Goal: Task Accomplishment & Management: Manage account settings

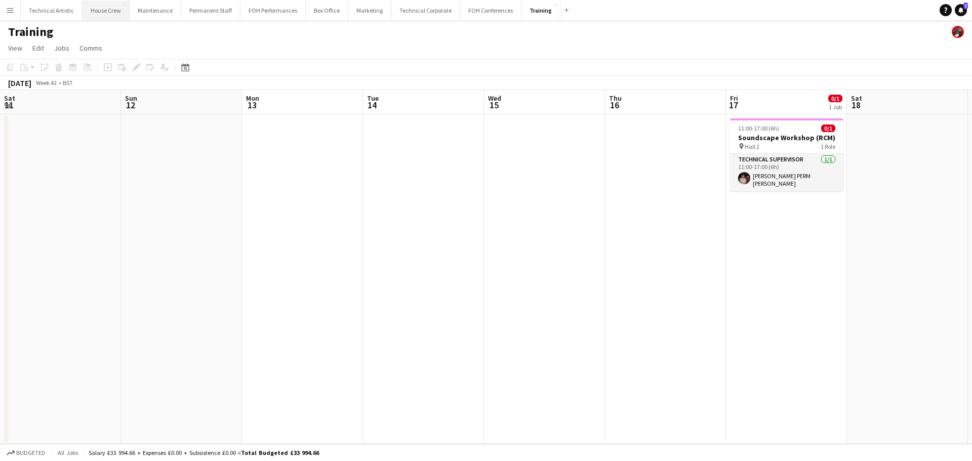
scroll to position [0, 368]
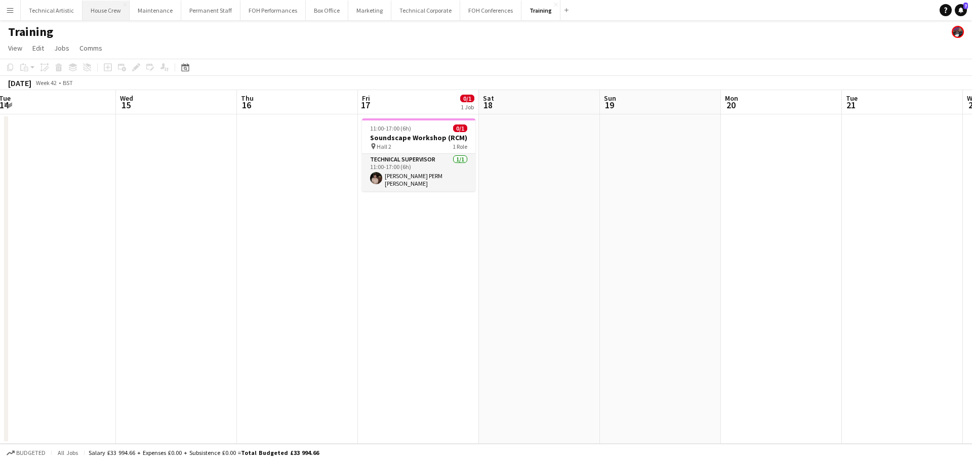
click at [93, 9] on button "House Crew Close" at bounding box center [106, 11] width 47 height 20
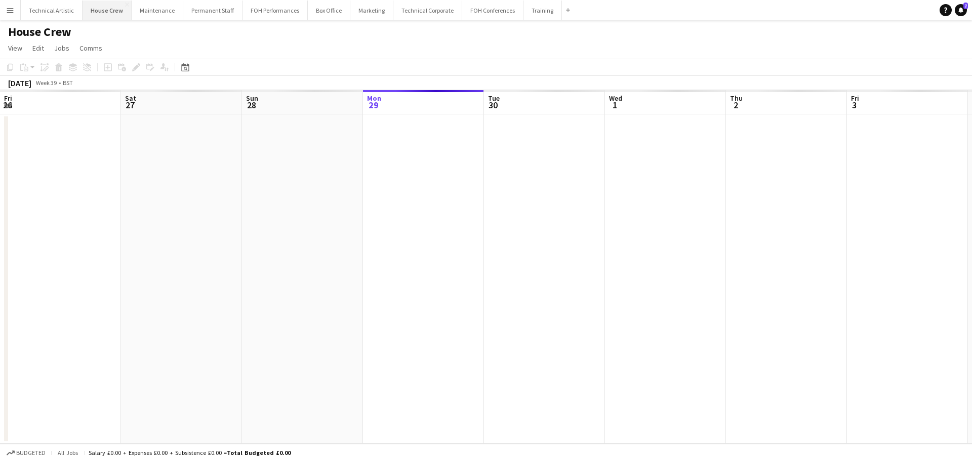
scroll to position [0, 242]
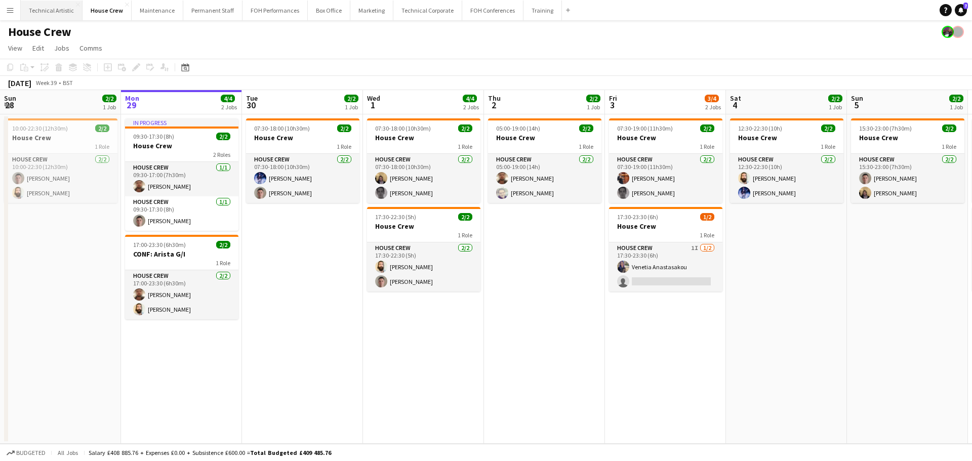
drag, startPoint x: 58, startPoint y: 4, endPoint x: 78, endPoint y: 12, distance: 21.8
click at [58, 4] on button "Technical Artistic Close" at bounding box center [52, 11] width 62 height 20
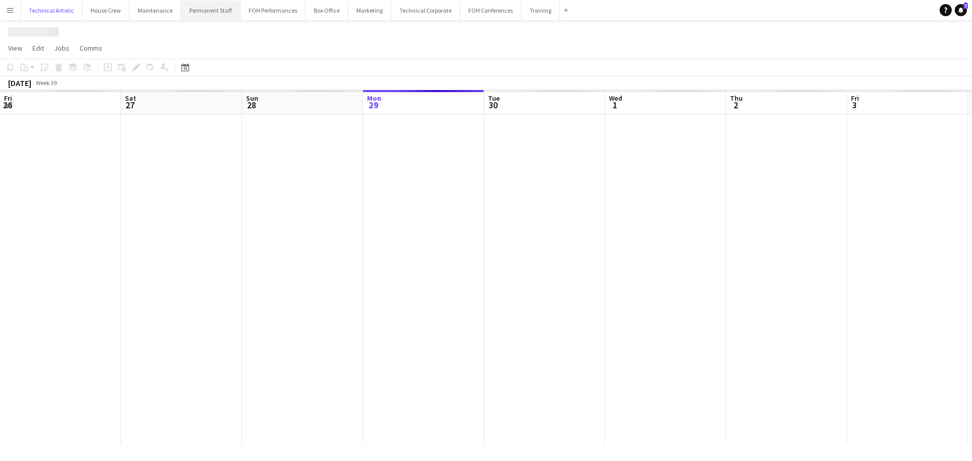
scroll to position [0, 242]
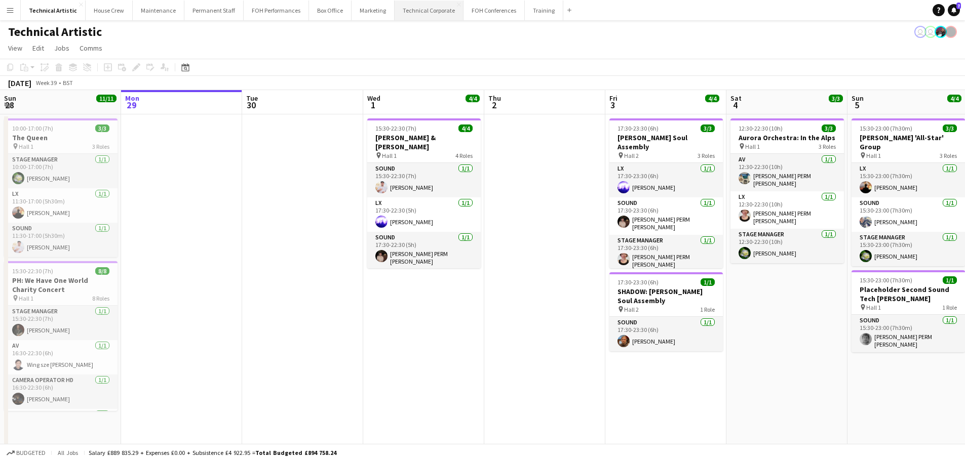
click at [395, 11] on button "Technical Corporate Close" at bounding box center [428, 11] width 69 height 20
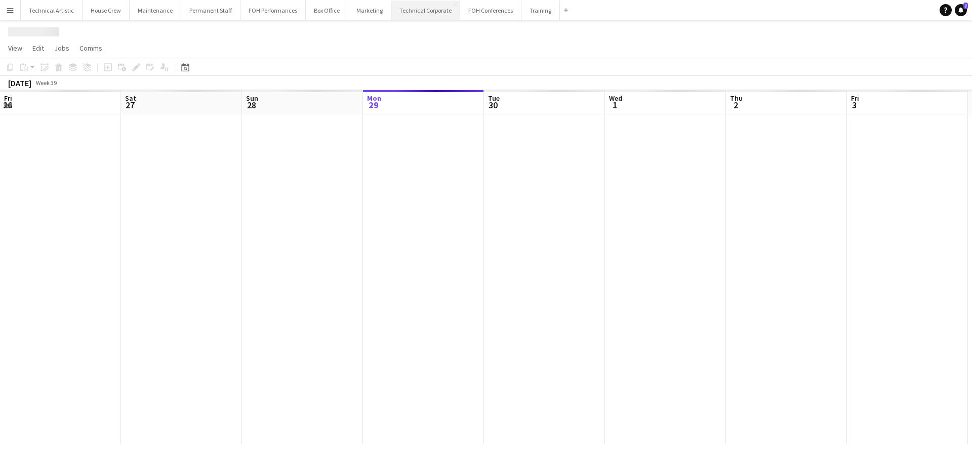
scroll to position [0, 242]
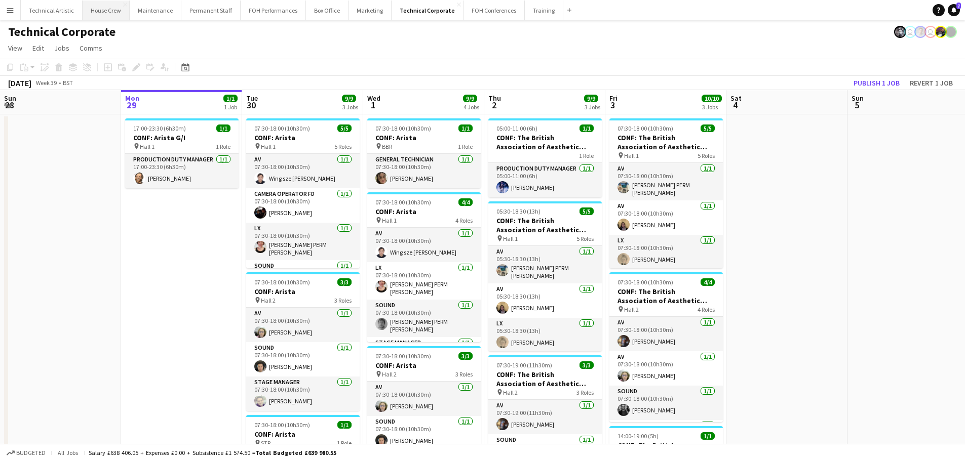
click at [96, 10] on button "House Crew Close" at bounding box center [106, 11] width 47 height 20
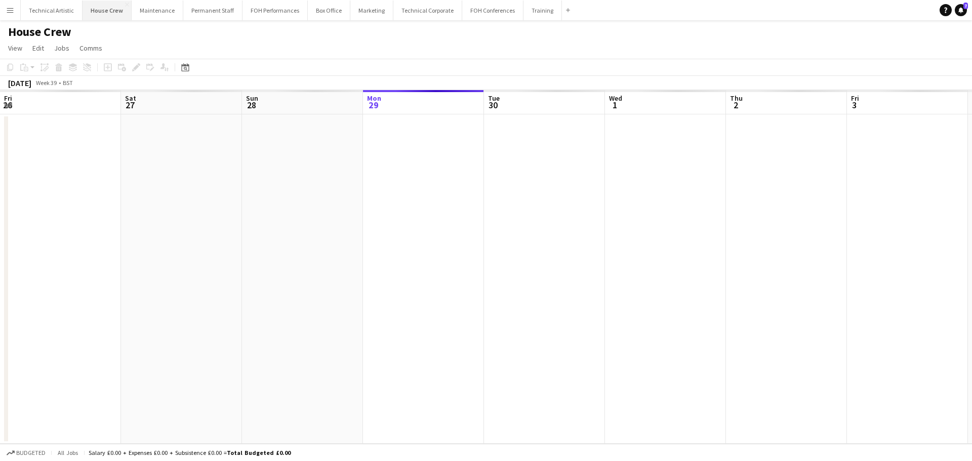
scroll to position [0, 242]
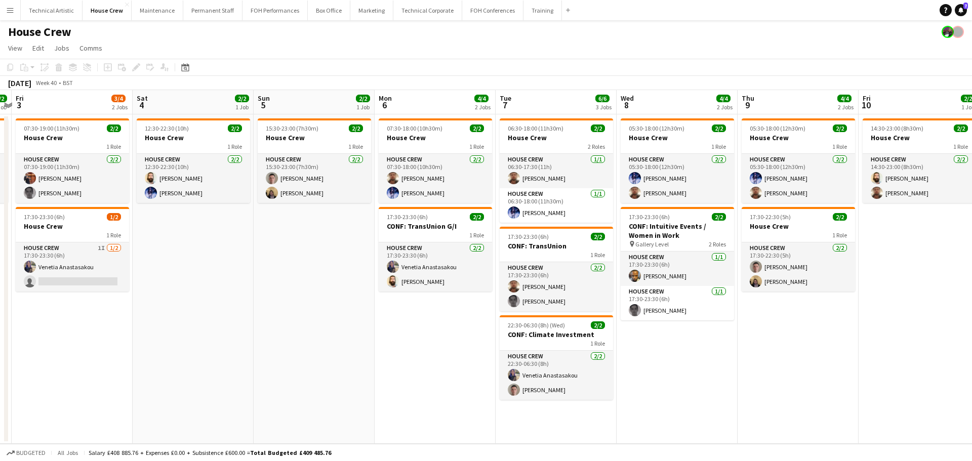
click at [96, 263] on app-calendar-viewport "Tue 30 2/2 1 Job Wed 1 4/4 2 Jobs Thu 2 2/2 1 Job Fri 3 3/4 2 Jobs Sat 4 2/2 1 …" at bounding box center [486, 267] width 972 height 354
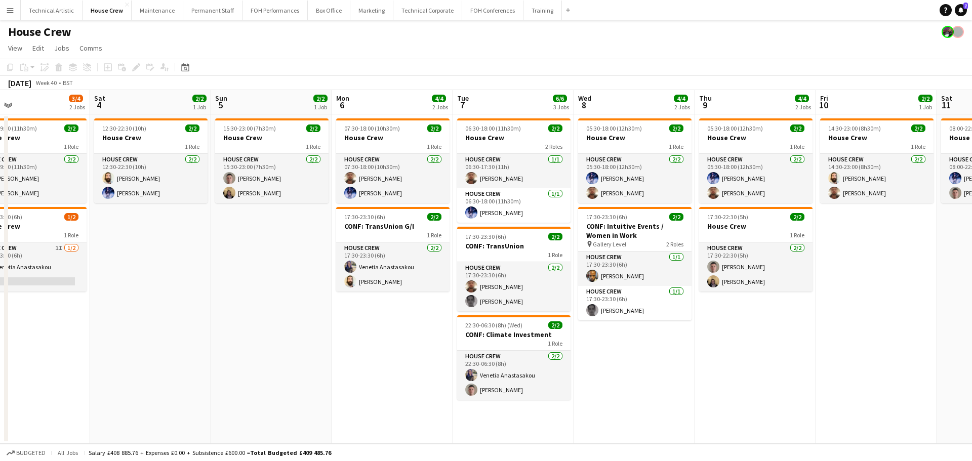
scroll to position [0, 322]
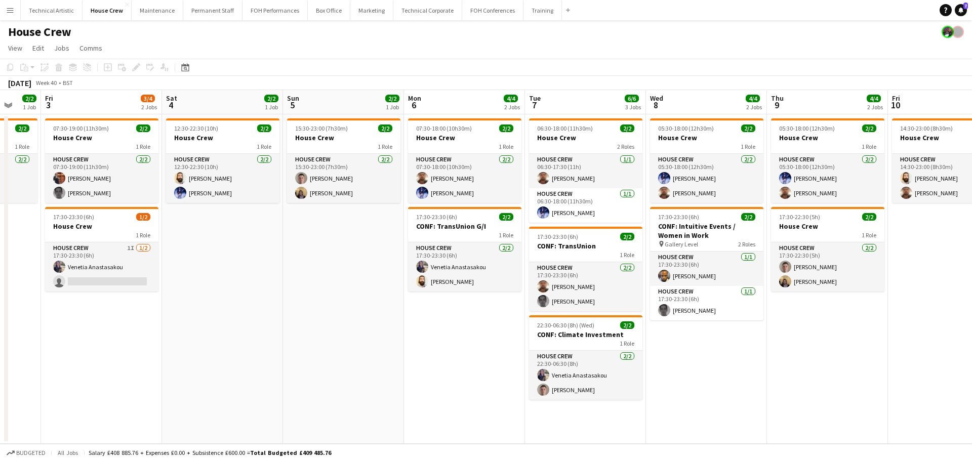
drag, startPoint x: 352, startPoint y: 268, endPoint x: 189, endPoint y: 266, distance: 163.0
click at [189, 266] on app-calendar-viewport "Tue 30 2/2 1 Job Wed 1 4/4 2 Jobs Thu 2 2/2 1 Job Fri 3 3/4 2 Jobs Sat 4 2/2 1 …" at bounding box center [486, 267] width 972 height 354
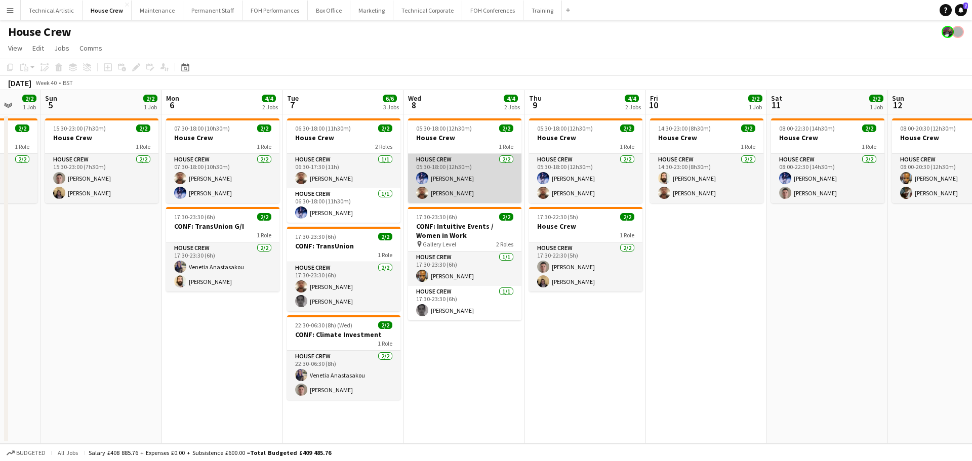
click at [456, 166] on app-card-role "House Crew 2/2 05:30-18:00 (12h30m) Ed Dampier Donnacha Mooney" at bounding box center [464, 178] width 113 height 49
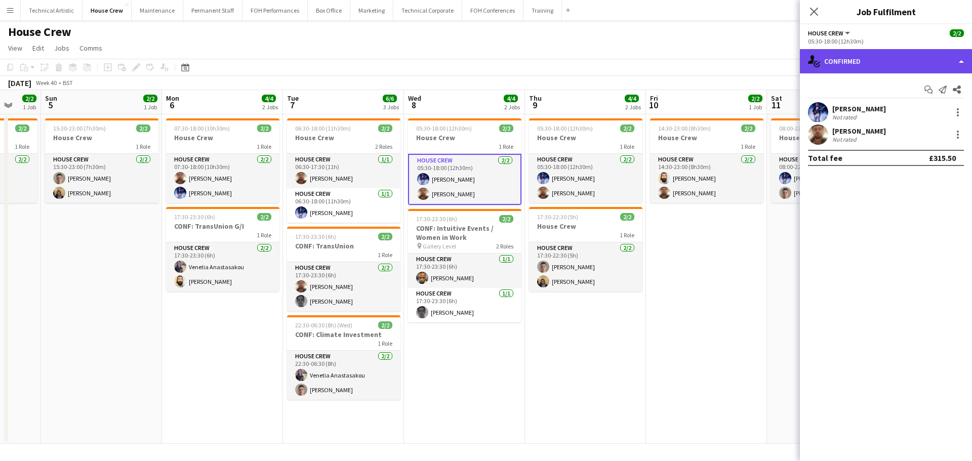
click at [864, 62] on div "single-neutral-actions-check-2 Confirmed" at bounding box center [886, 61] width 172 height 24
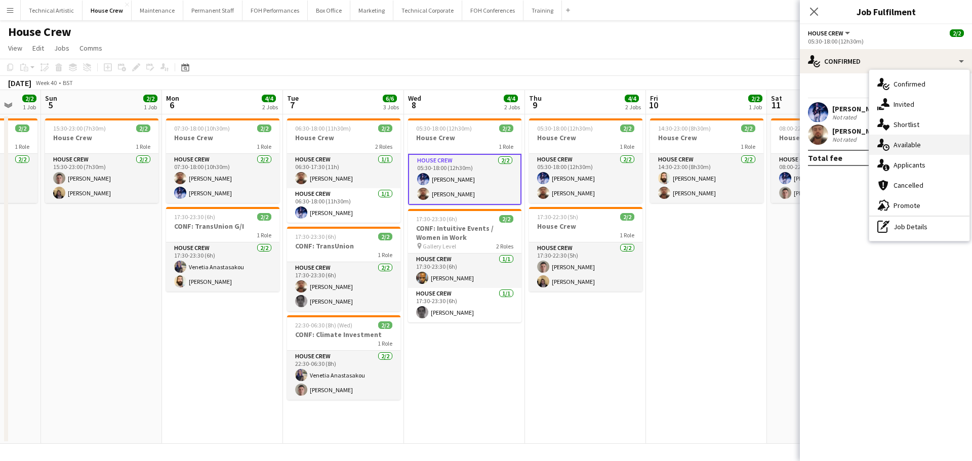
click at [891, 144] on div "single-neutral-actions-upload Available" at bounding box center [919, 145] width 100 height 20
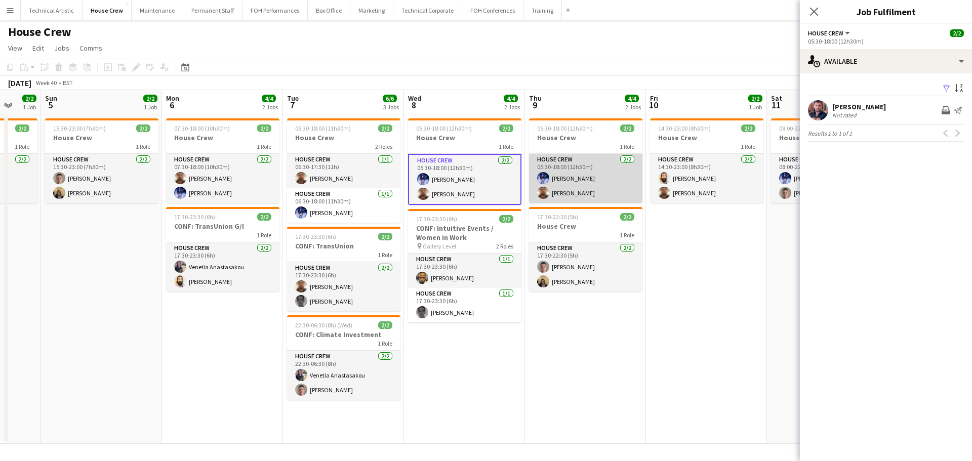
click at [586, 187] on app-card-role "House Crew 2/2 05:30-18:00 (12h30m) Ed Dampier Donnacha Mooney" at bounding box center [585, 178] width 113 height 49
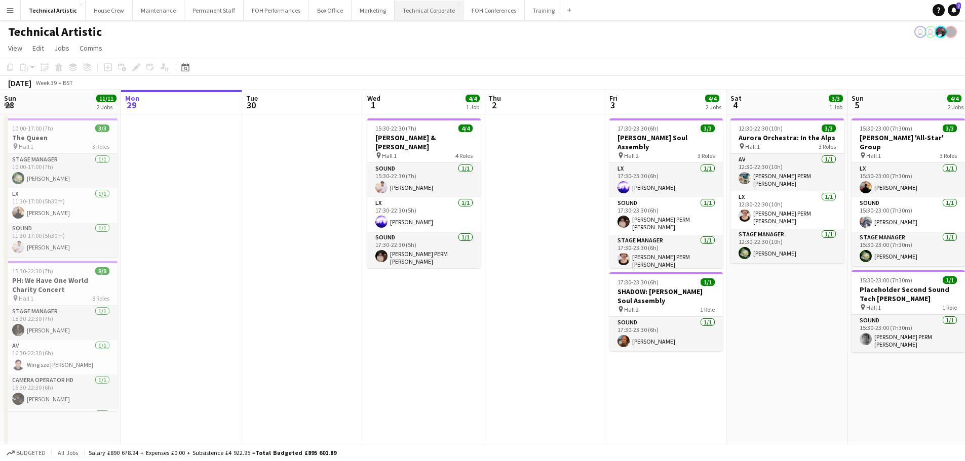
click at [413, 10] on button "Technical Corporate Close" at bounding box center [428, 11] width 69 height 20
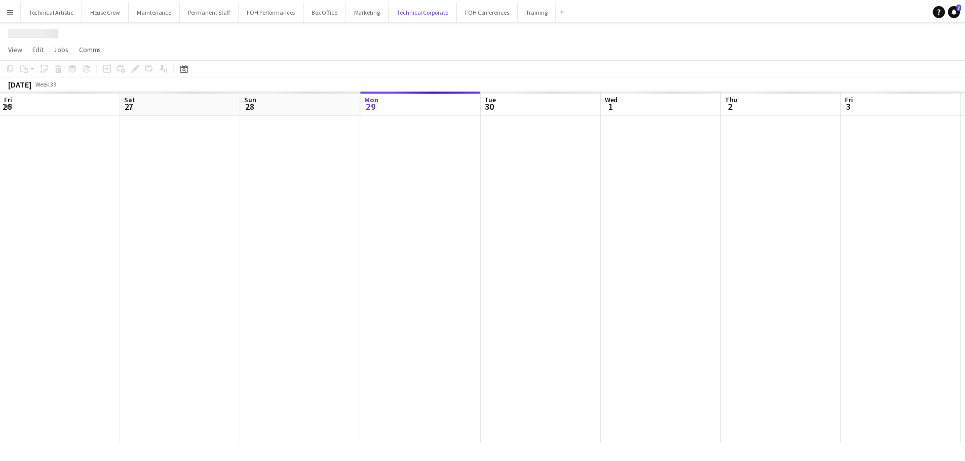
scroll to position [0, 242]
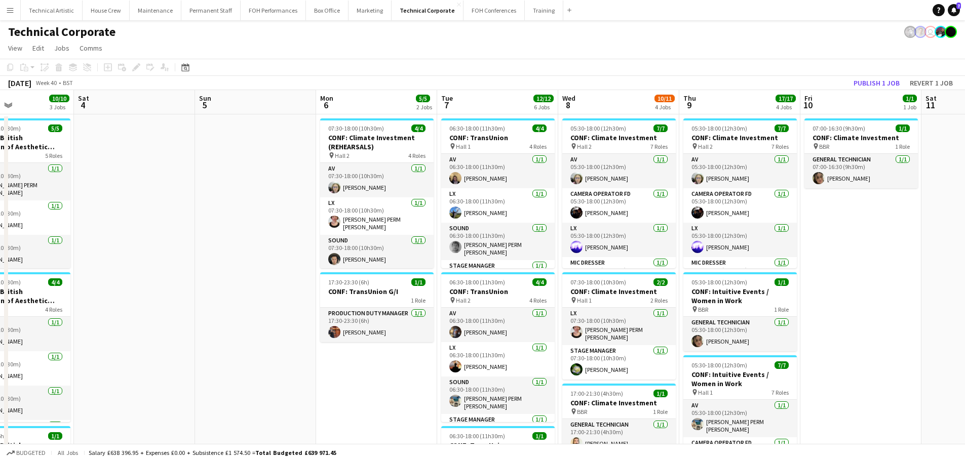
drag, startPoint x: 722, startPoint y: 234, endPoint x: 158, endPoint y: 187, distance: 565.5
click at [158, 187] on app-calendar-viewport "Tue 30 9/9 3 Jobs Wed 1 9/9 4 Jobs Thu 2 9/9 3 Jobs Fri 3 10/10 3 Jobs Sat 4 Su…" at bounding box center [482, 420] width 965 height 660
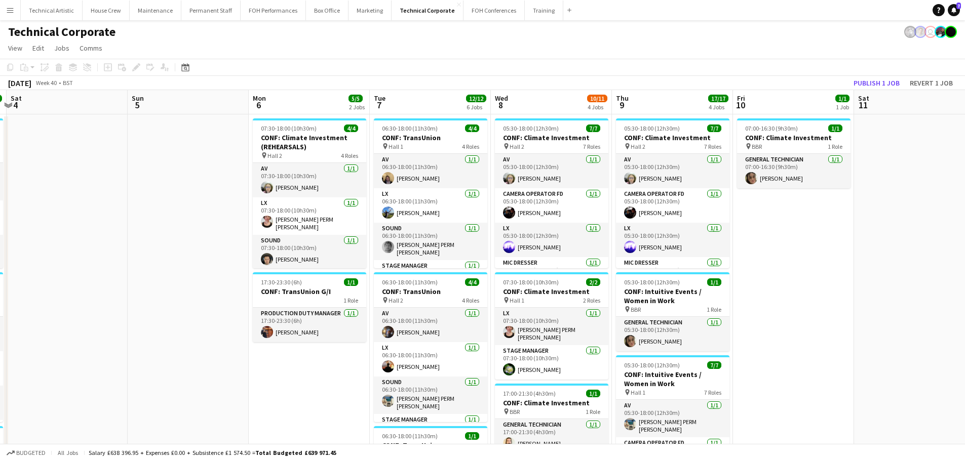
scroll to position [0, 335]
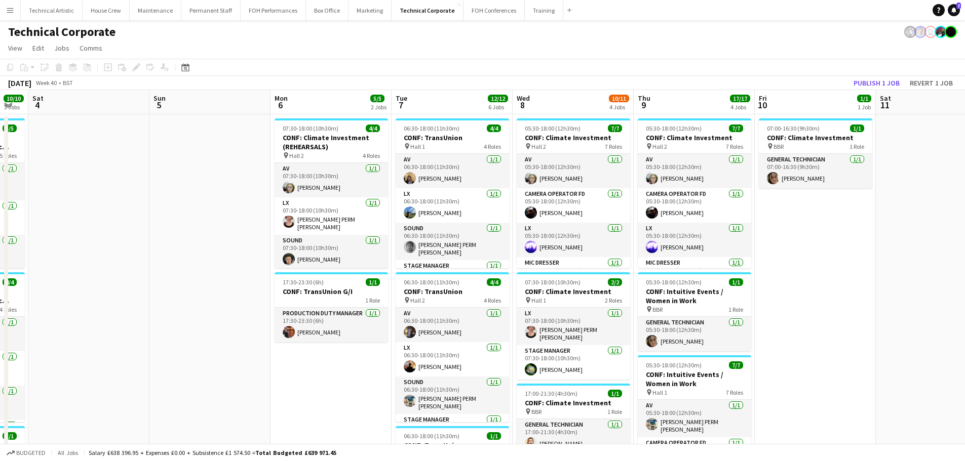
drag, startPoint x: 256, startPoint y: 245, endPoint x: 174, endPoint y: 256, distance: 83.3
click at [174, 256] on app-calendar-viewport "Wed 1 9/9 4 Jobs Thu 2 9/9 3 Jobs Fri 3 10/10 3 Jobs Sat 4 Sun 5 Mon 6 5/5 2 Jo…" at bounding box center [482, 420] width 965 height 660
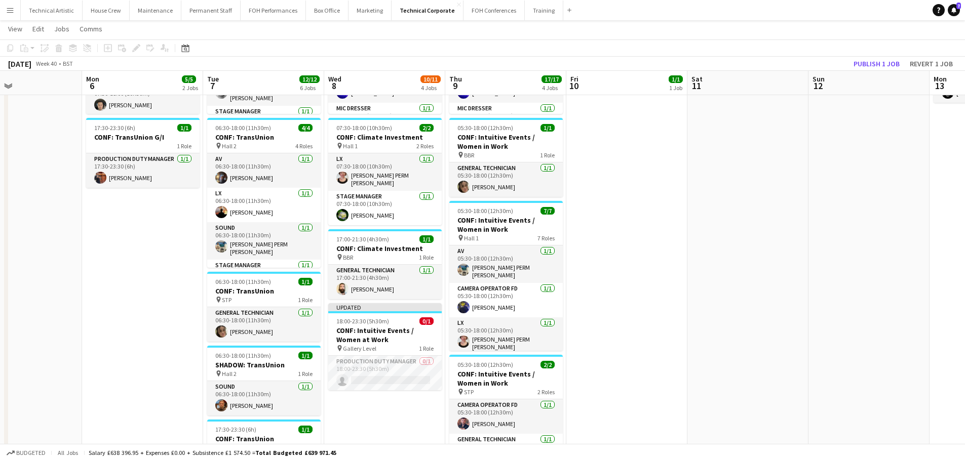
scroll to position [0, 405]
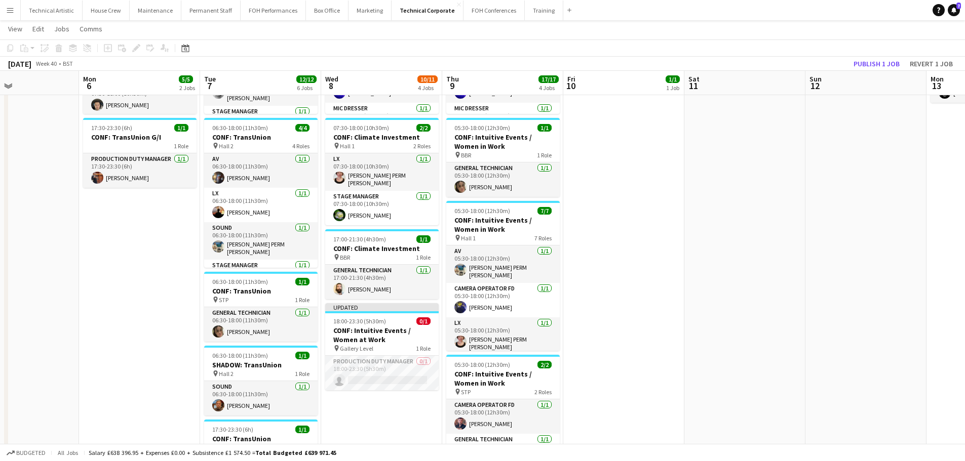
drag, startPoint x: 120, startPoint y: 287, endPoint x: 50, endPoint y: 294, distance: 70.8
click at [50, 294] on app-calendar-viewport "Thu 2 9/9 3 Jobs Fri 3 10/10 3 Jobs Sat 4 Sun 5 Mon 6 5/5 2 Jobs Tue 7 12/12 6 …" at bounding box center [482, 241] width 965 height 710
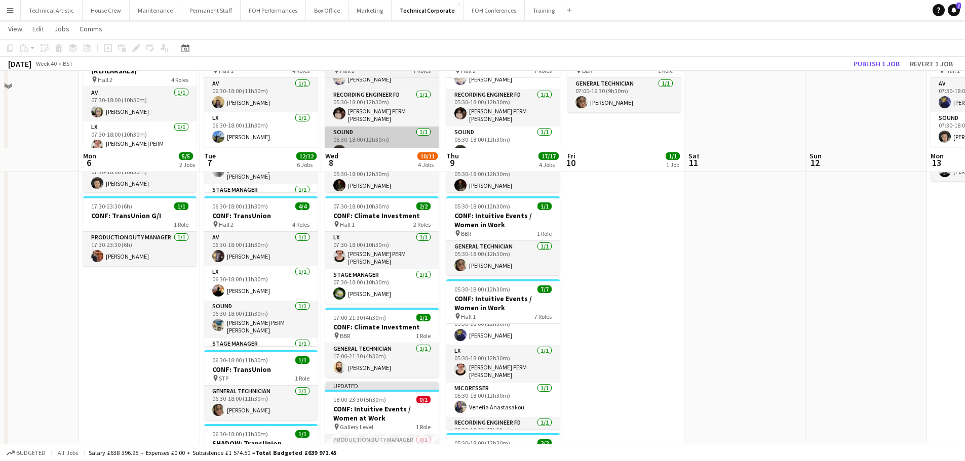
scroll to position [0, 0]
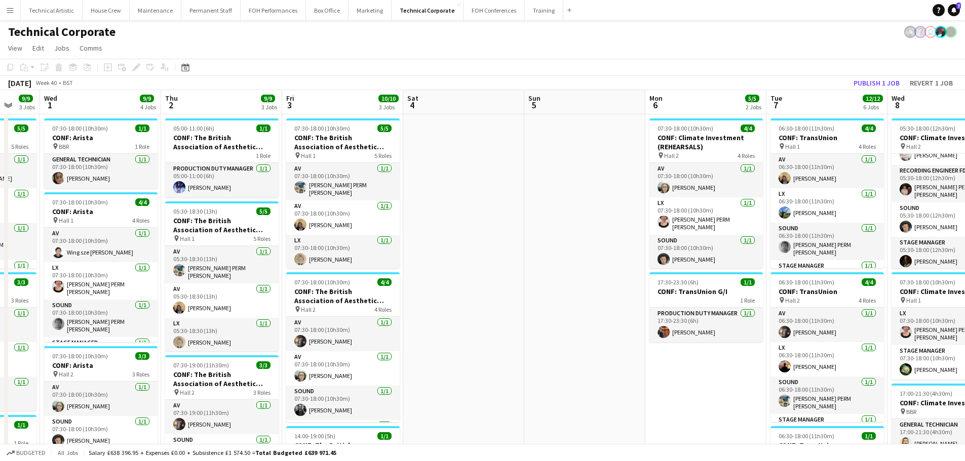
drag, startPoint x: 316, startPoint y: 210, endPoint x: 628, endPoint y: 166, distance: 315.1
click at [765, 137] on app-calendar-viewport "Sun 28 Mon 29 1/1 1 Job Tue 30 9/9 3 Jobs Wed 1 9/9 4 Jobs Thu 2 9/9 3 Jobs Fri…" at bounding box center [482, 420] width 965 height 660
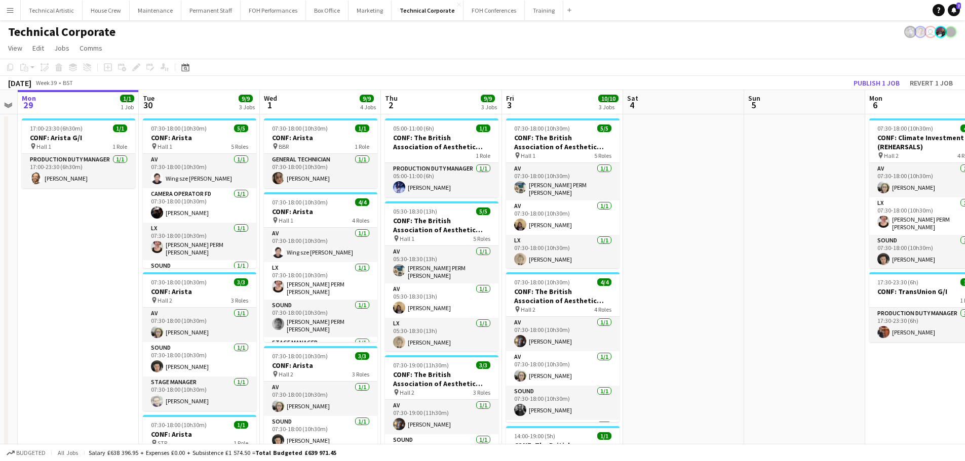
drag, startPoint x: 703, startPoint y: 169, endPoint x: 780, endPoint y: 149, distance: 79.6
click at [780, 149] on app-calendar-viewport "Sat 27 Sun 28 Mon 29 1/1 1 Job Tue 30 9/9 3 Jobs Wed 1 9/9 4 Jobs Thu 2 9/9 3 J…" at bounding box center [482, 420] width 965 height 660
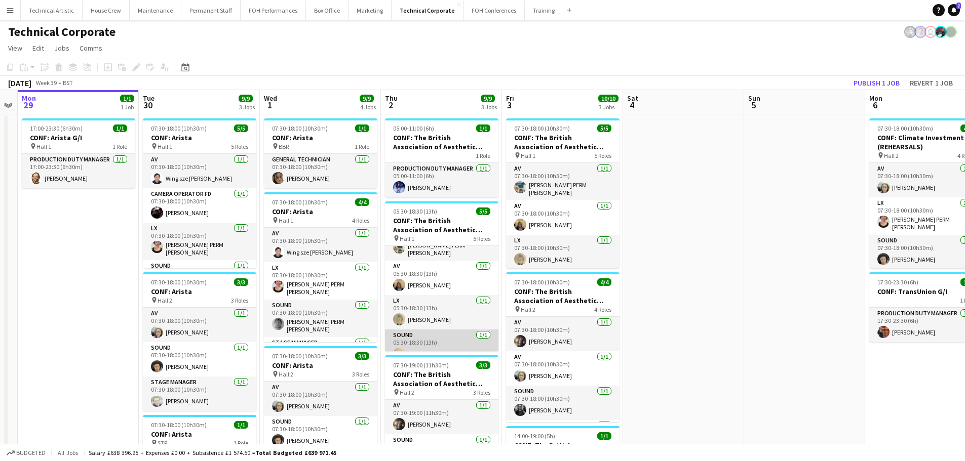
scroll to position [0, 0]
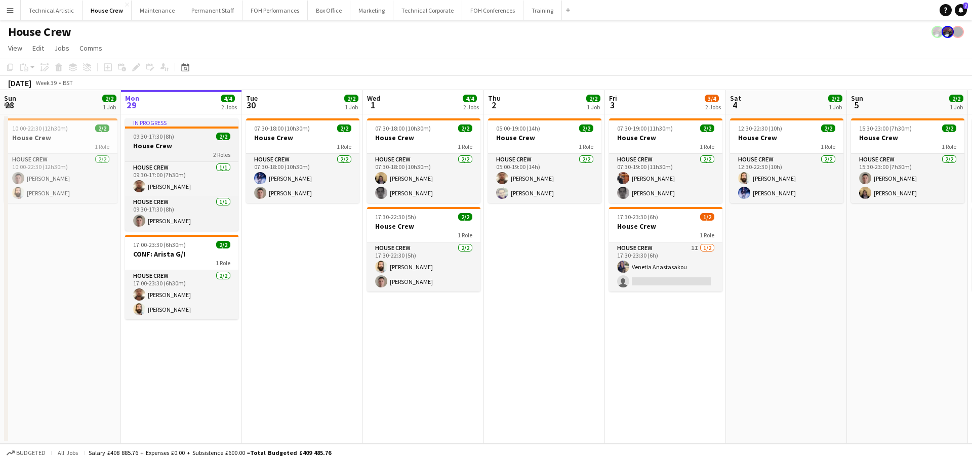
click at [172, 158] on app-job-card "In progress 09:30-17:30 (8h) 2/2 House Crew 2 Roles House Crew [DATE] 09:30-17:…" at bounding box center [181, 174] width 113 height 112
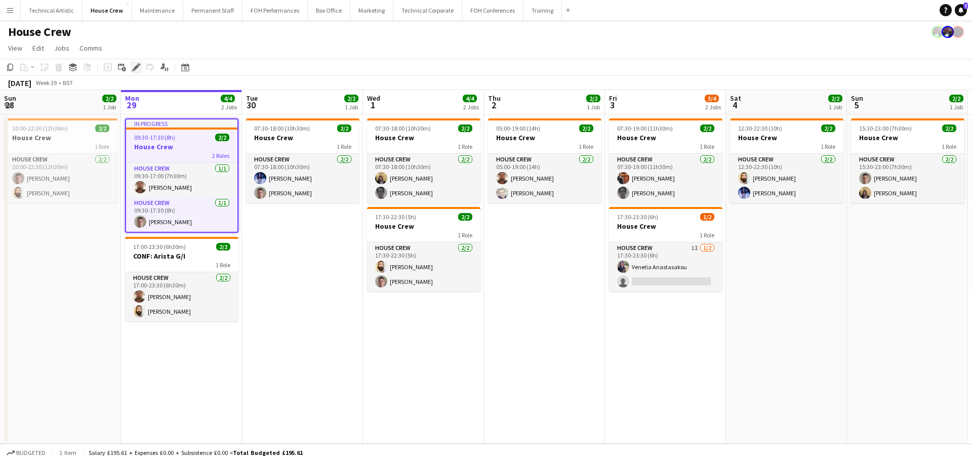
click at [135, 64] on icon "Edit" at bounding box center [136, 67] width 8 height 8
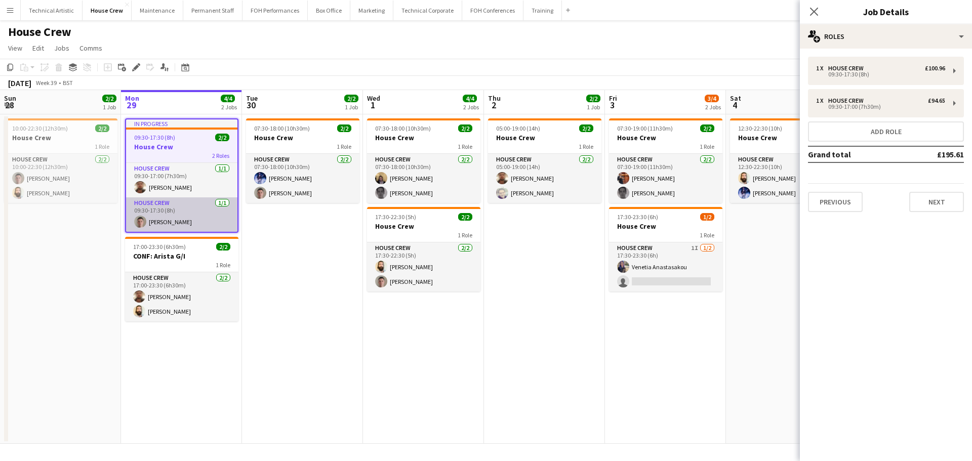
click at [144, 220] on app-user-avatar at bounding box center [140, 222] width 12 height 12
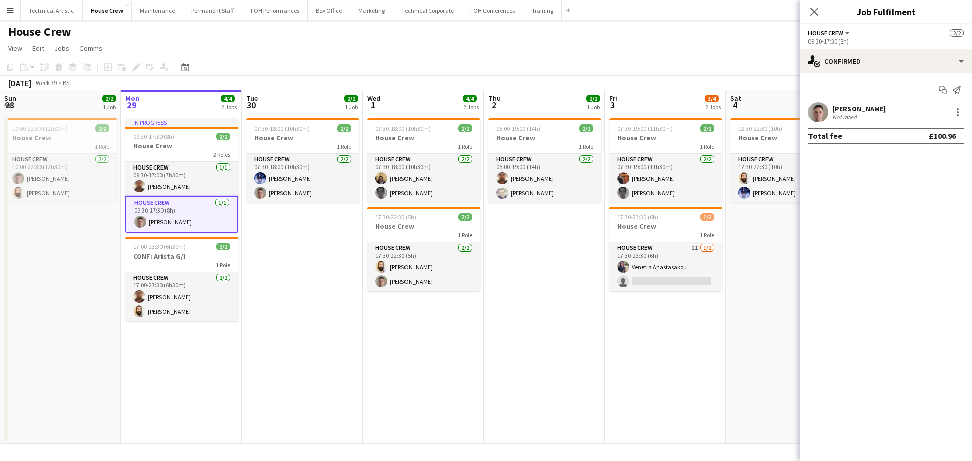
click at [847, 110] on div "[PERSON_NAME]" at bounding box center [859, 108] width 54 height 9
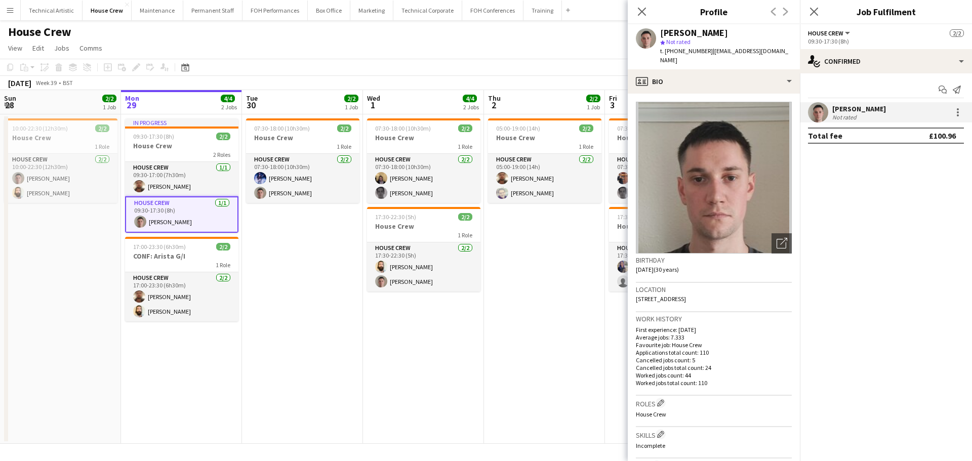
scroll to position [152, 0]
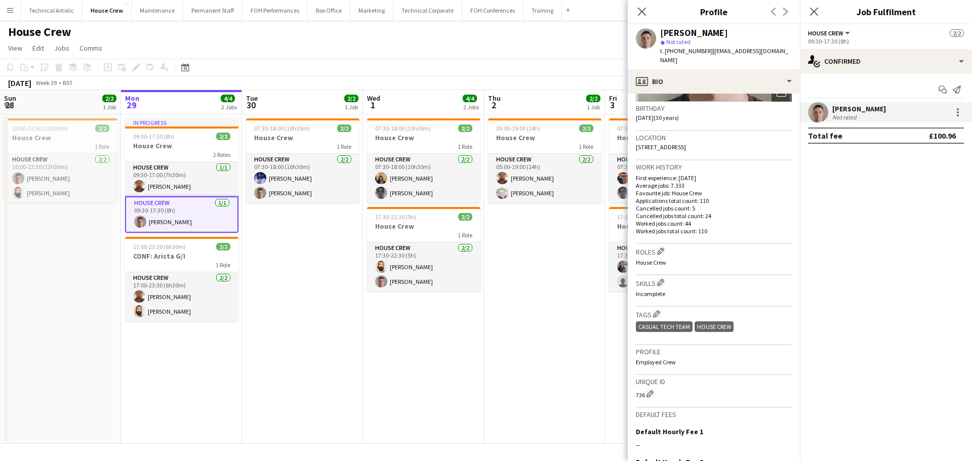
click at [163, 134] on span "09:30-17:30 (8h)" at bounding box center [153, 137] width 41 height 8
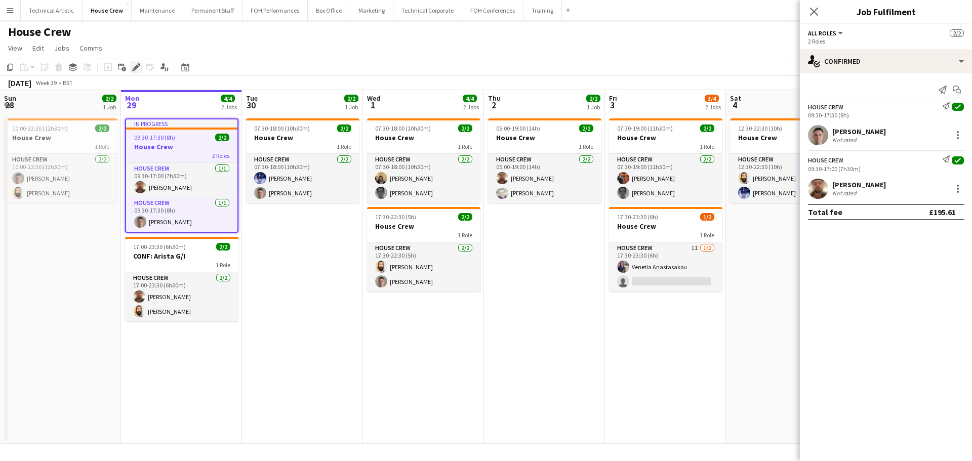
click at [133, 68] on icon "Edit" at bounding box center [136, 67] width 8 height 8
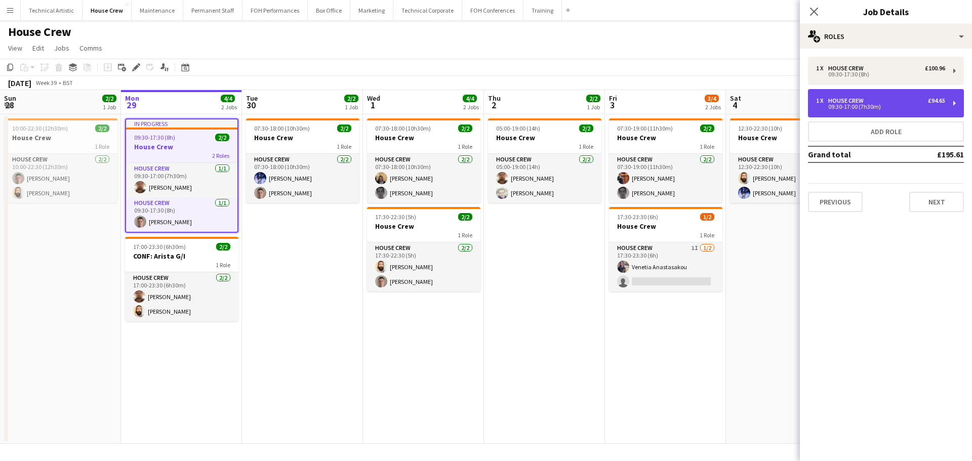
click at [899, 106] on div "09:30-17:00 (7h30m)" at bounding box center [880, 106] width 129 height 5
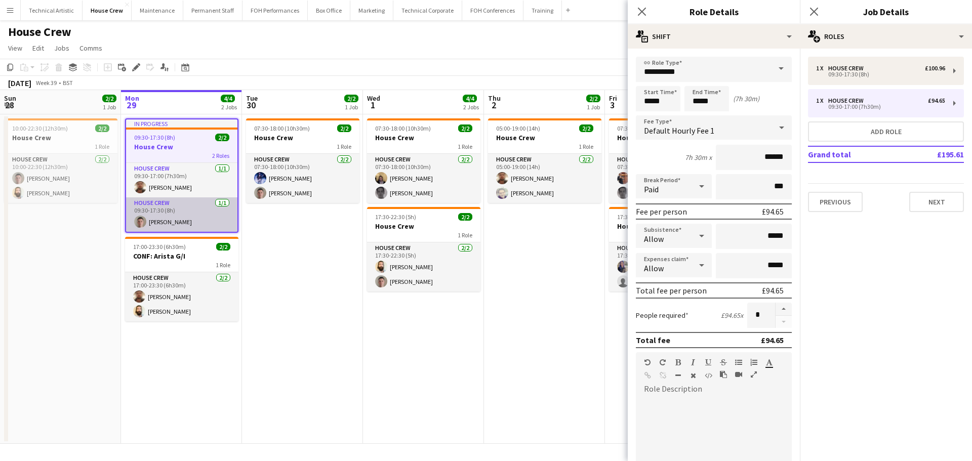
click at [174, 216] on app-card-role "House Crew [DATE] 09:30-17:30 (8h) [PERSON_NAME]" at bounding box center [181, 214] width 111 height 34
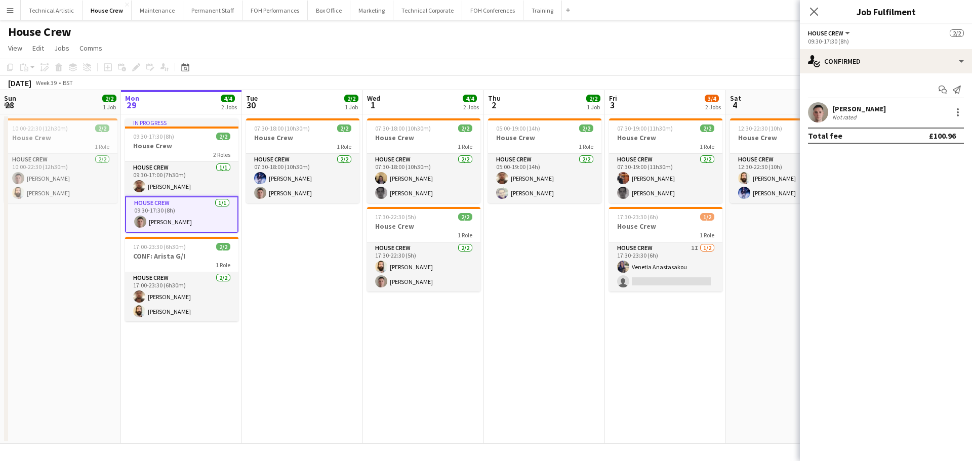
click at [852, 105] on div "[PERSON_NAME]" at bounding box center [859, 108] width 54 height 9
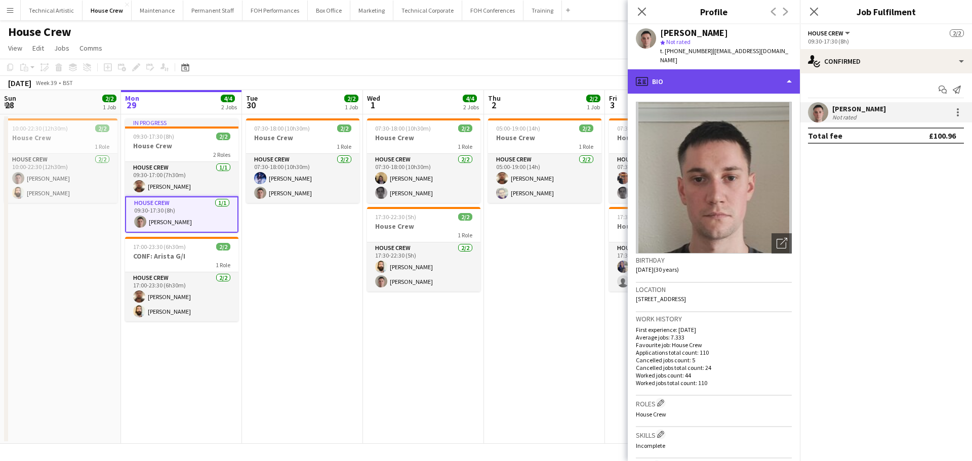
click at [752, 86] on div "profile Bio" at bounding box center [714, 81] width 172 height 24
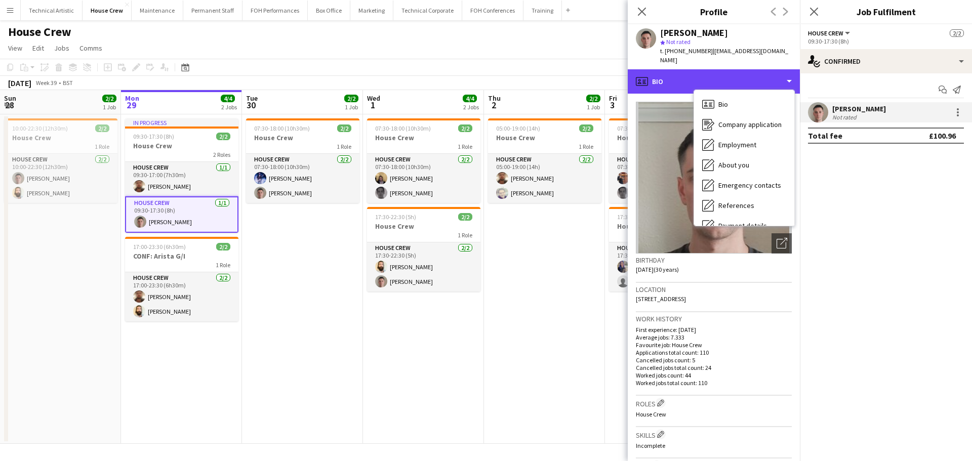
scroll to position [136, 0]
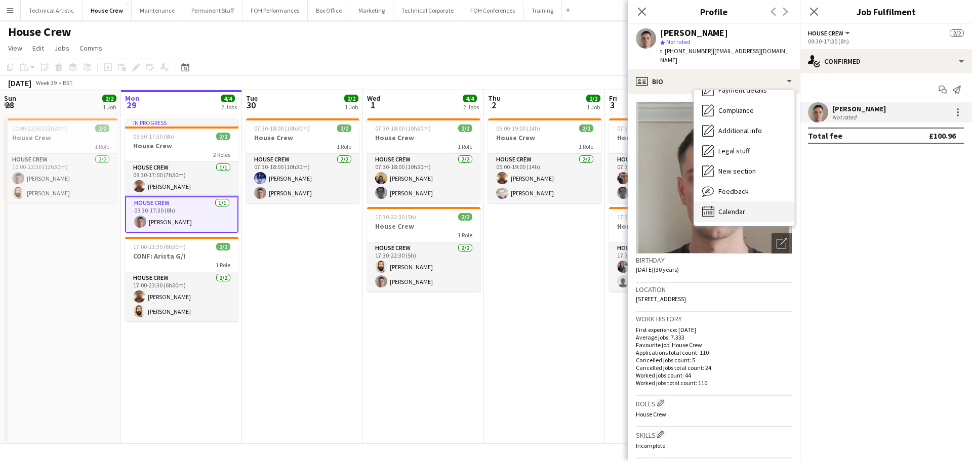
click at [745, 213] on span "Calendar" at bounding box center [731, 211] width 27 height 9
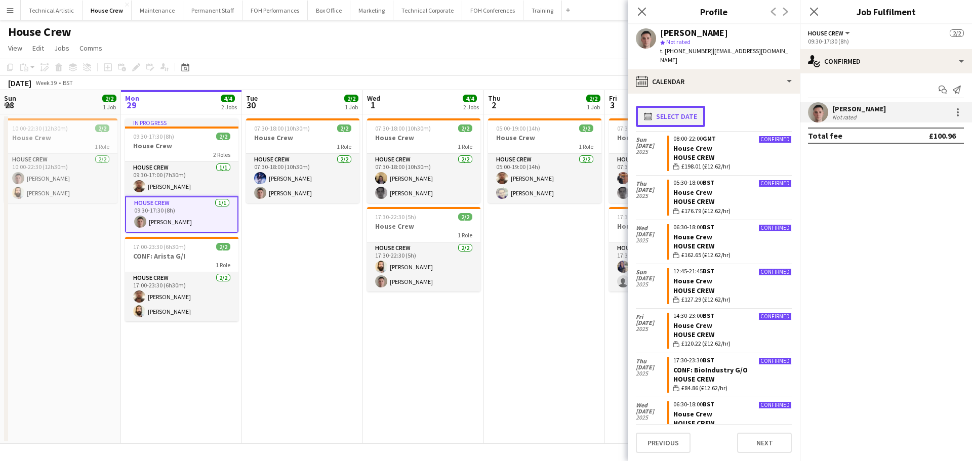
click at [685, 115] on button "calendar-full Select date" at bounding box center [670, 116] width 69 height 21
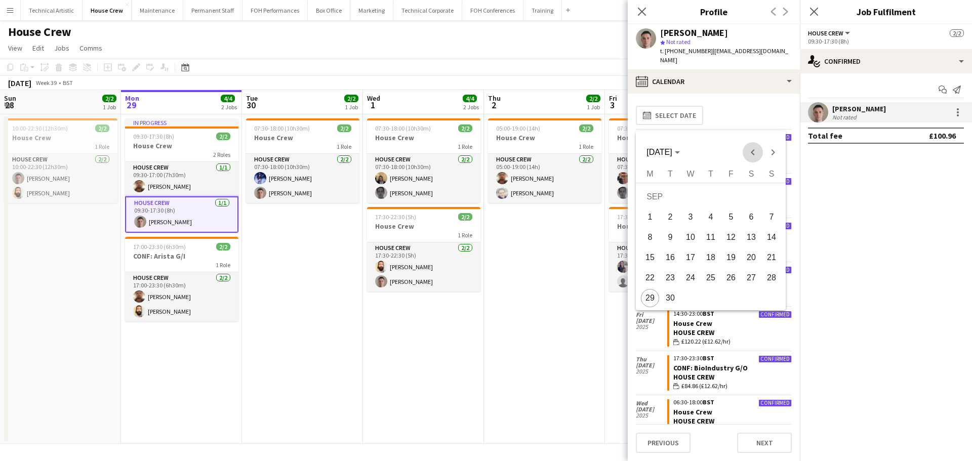
click at [745, 150] on span "Previous month" at bounding box center [753, 152] width 20 height 20
click at [746, 150] on span "Previous month" at bounding box center [753, 152] width 20 height 20
click at [694, 151] on div "[DATE] [DATE]" at bounding box center [710, 152] width 145 height 20
click at [680, 151] on icon "Choose month and year" at bounding box center [677, 152] width 5 height 3
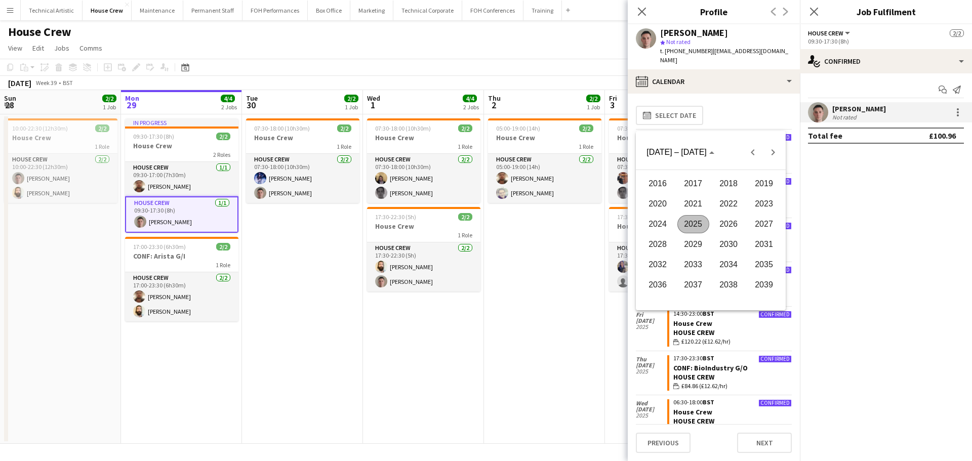
click at [658, 225] on span "2024" at bounding box center [658, 224] width 32 height 18
click at [767, 221] on span "AUG" at bounding box center [764, 224] width 32 height 18
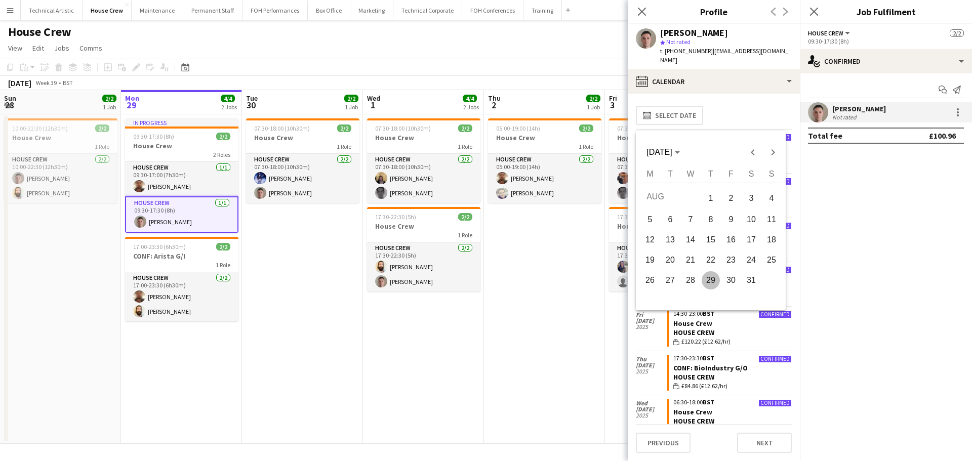
click at [711, 197] on span "1" at bounding box center [711, 198] width 18 height 21
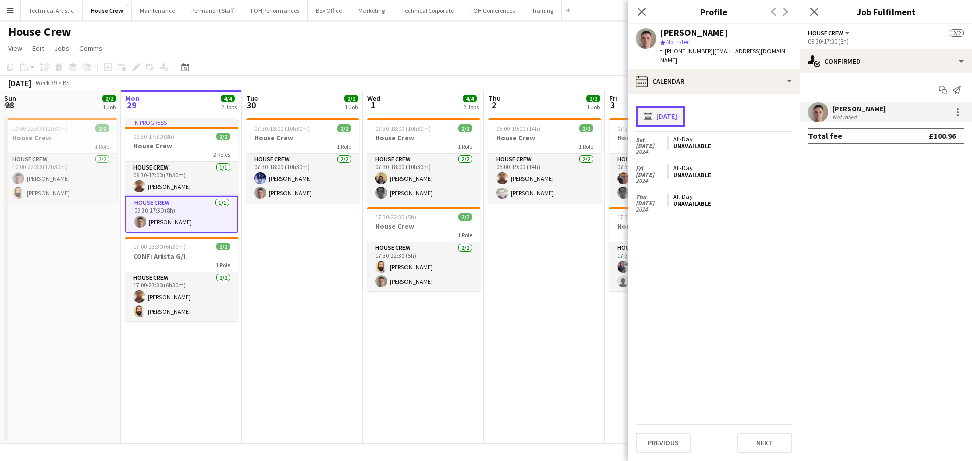
click at [681, 122] on button "calendar-full [DATE]" at bounding box center [661, 116] width 50 height 21
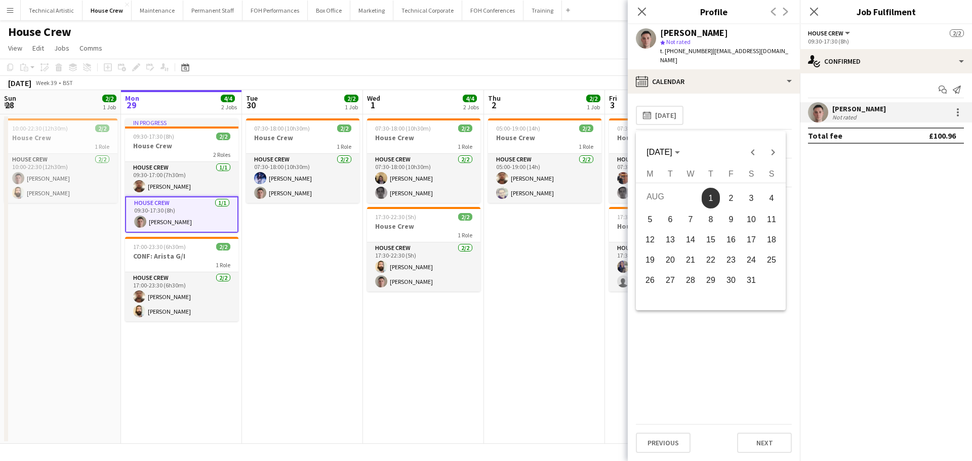
click at [744, 281] on span "31" at bounding box center [751, 280] width 18 height 18
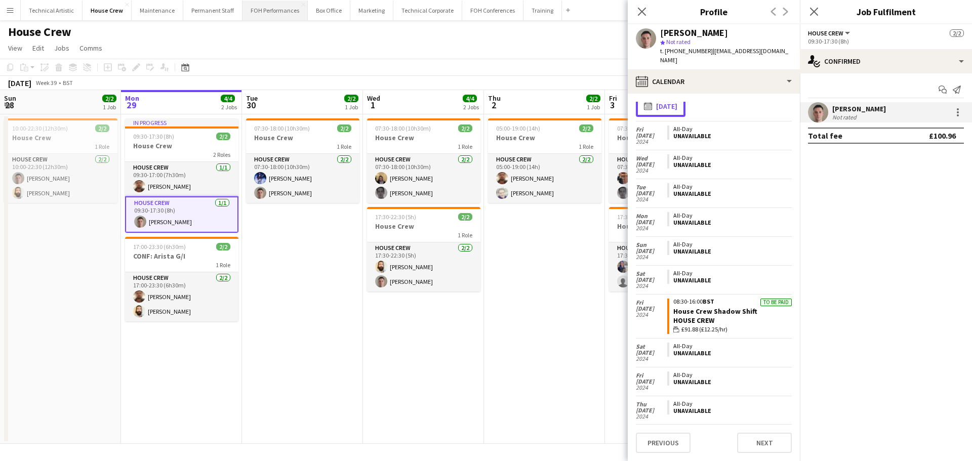
scroll to position [0, 0]
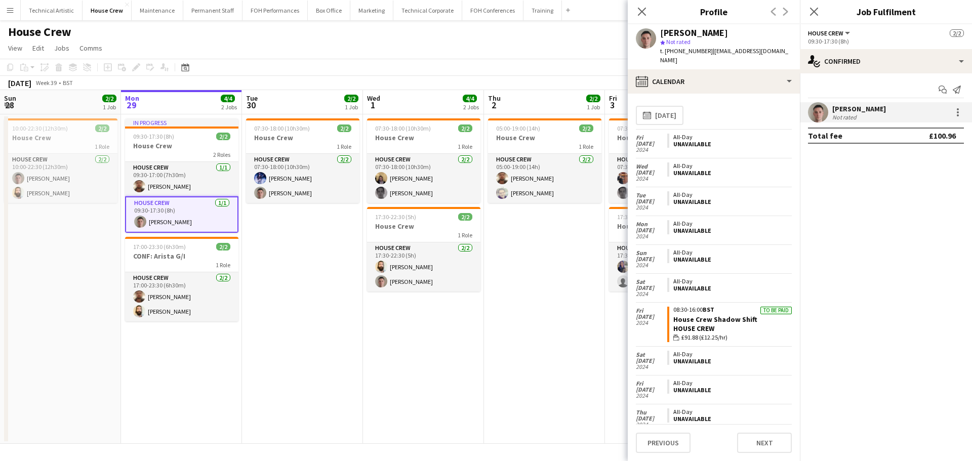
click at [167, 218] on app-card-role "House Crew [DATE] 09:30-17:30 (8h) [PERSON_NAME]" at bounding box center [181, 214] width 113 height 36
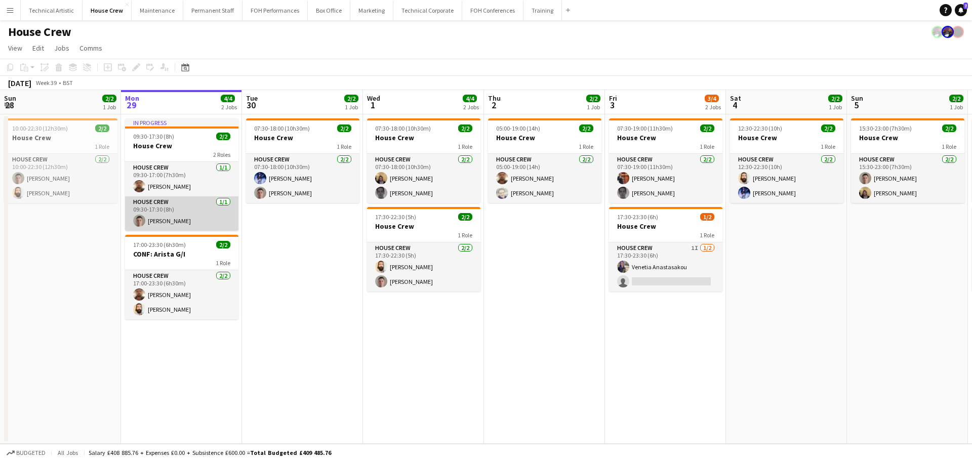
click at [167, 218] on app-card-role "House Crew [DATE] 09:30-17:30 (8h) [PERSON_NAME]" at bounding box center [181, 213] width 113 height 34
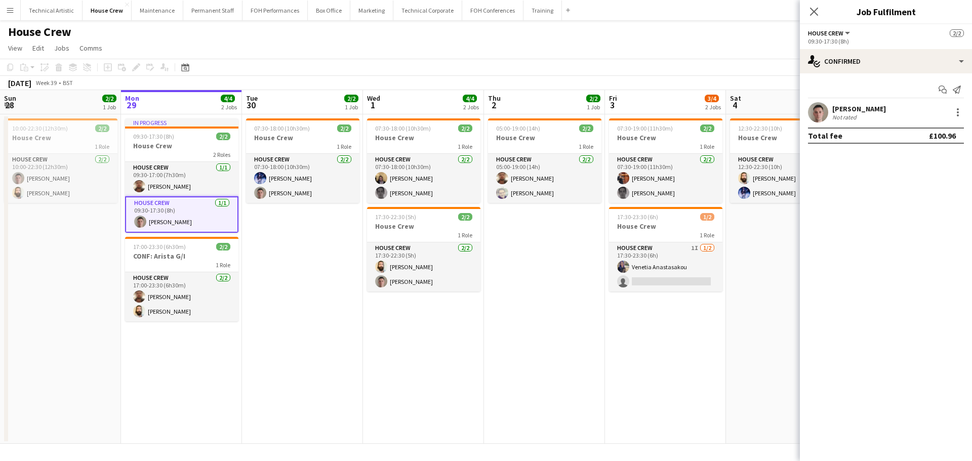
click at [856, 105] on div "[PERSON_NAME]" at bounding box center [859, 108] width 54 height 9
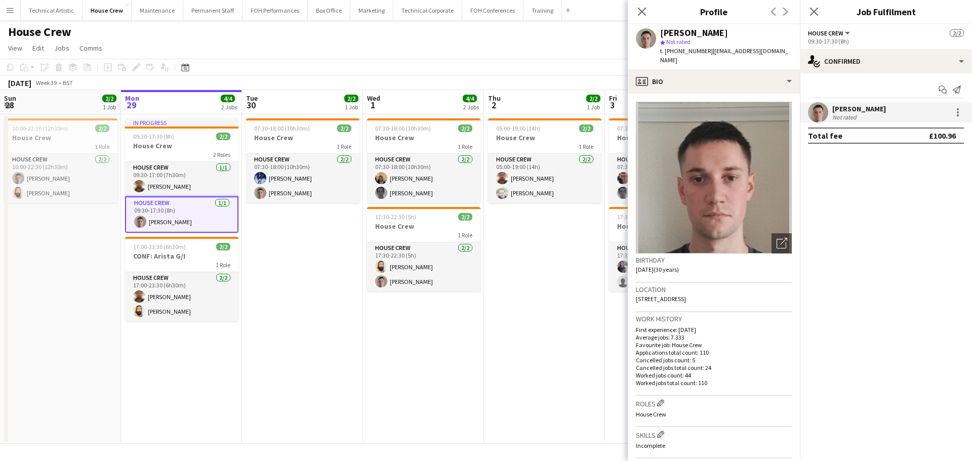
click at [196, 146] on h3 "House Crew" at bounding box center [181, 145] width 113 height 9
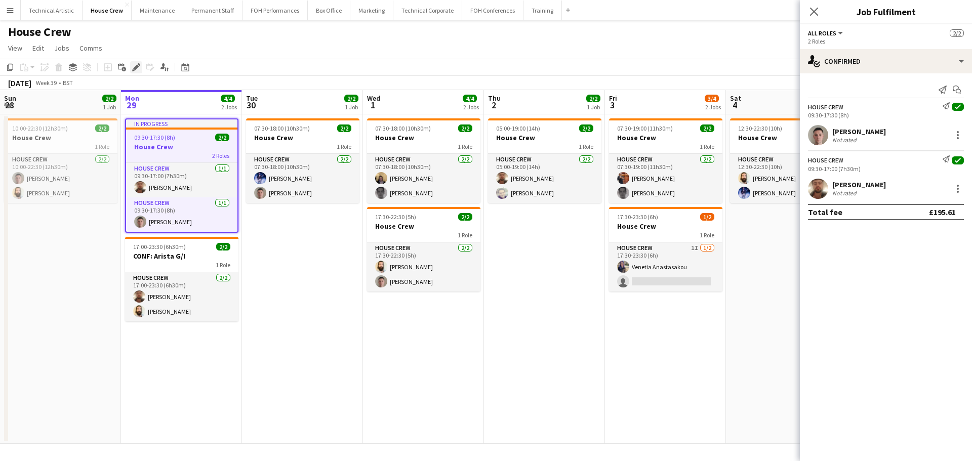
click at [137, 68] on icon at bounding box center [136, 68] width 6 height 6
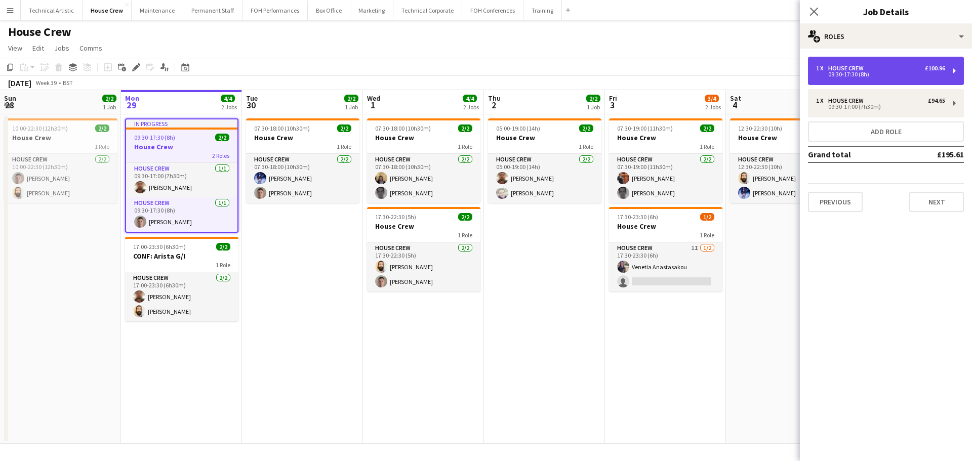
click at [861, 62] on div "1 x House Crew £100.96 09:30-17:30 (8h)" at bounding box center [886, 71] width 156 height 28
